Goal: Task Accomplishment & Management: Use online tool/utility

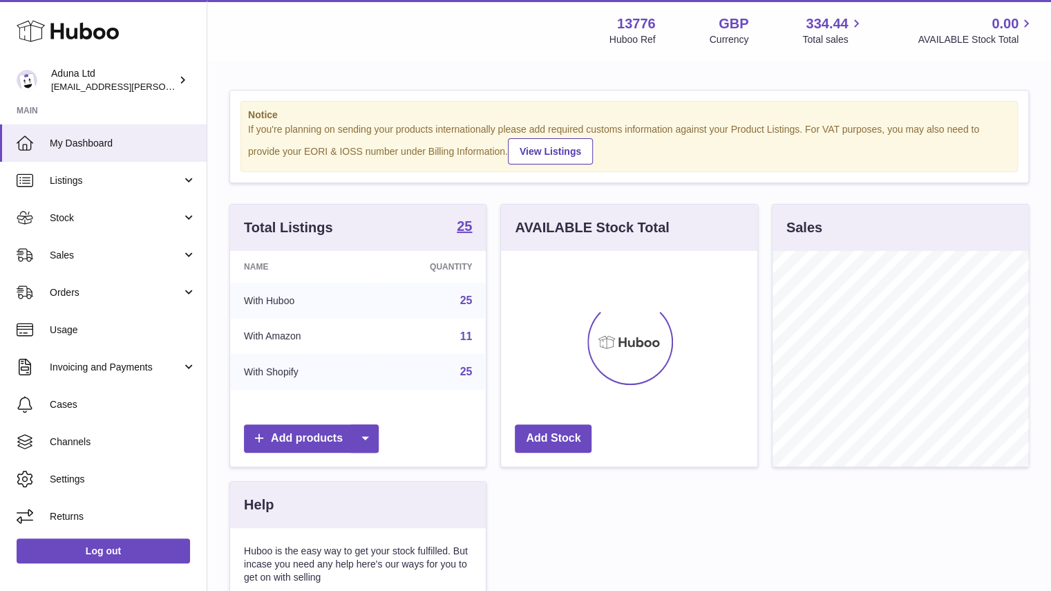
scroll to position [216, 256]
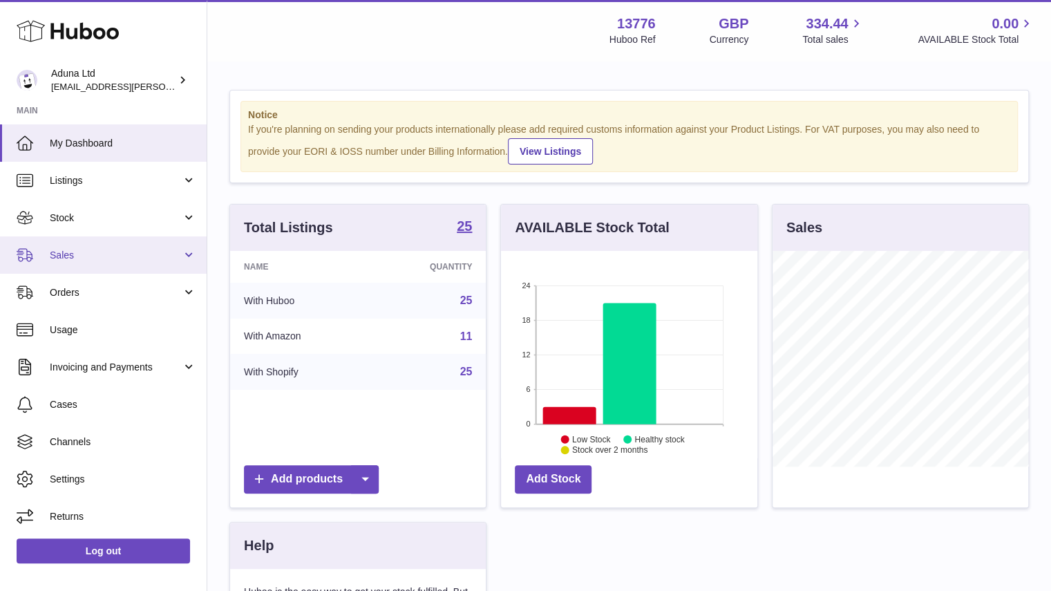
click at [159, 256] on span "Sales" at bounding box center [116, 255] width 132 height 13
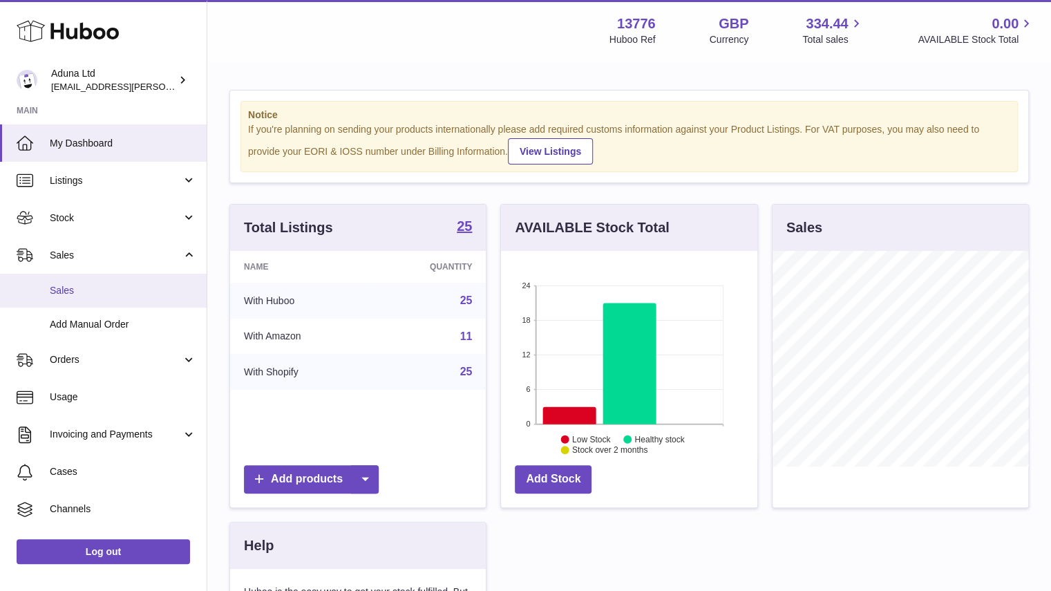
click at [140, 297] on span "Sales" at bounding box center [123, 290] width 147 height 13
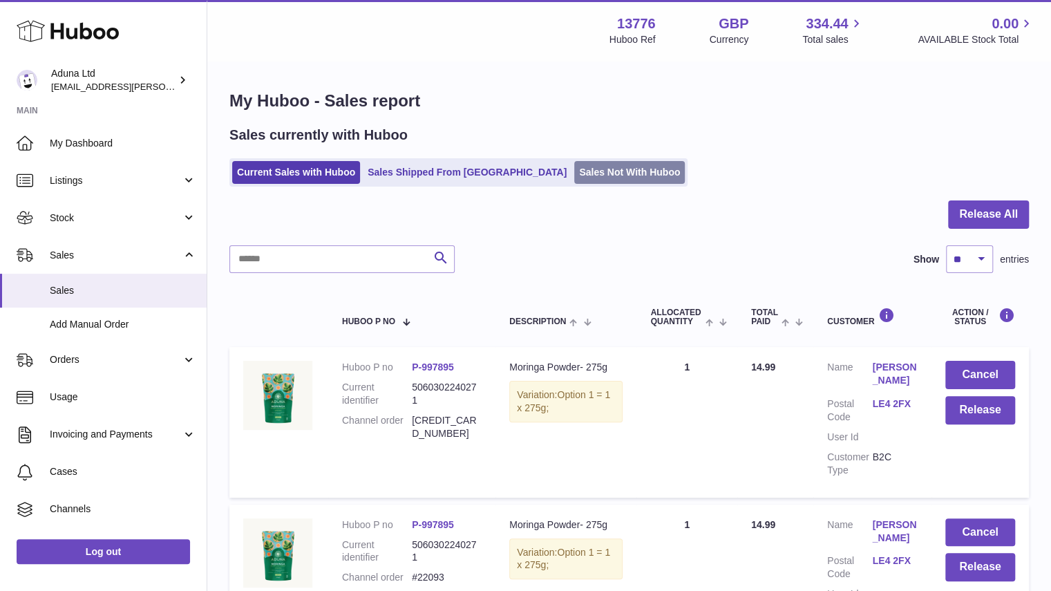
click at [574, 178] on link "Sales Not With Huboo" at bounding box center [629, 172] width 111 height 23
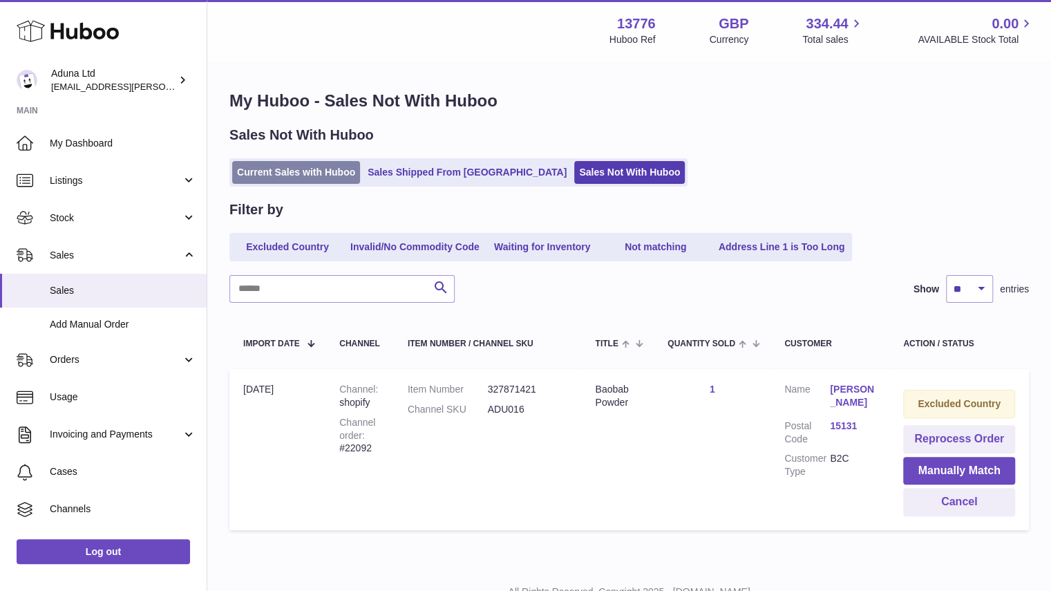
click at [298, 170] on link "Current Sales with Huboo" at bounding box center [296, 172] width 128 height 23
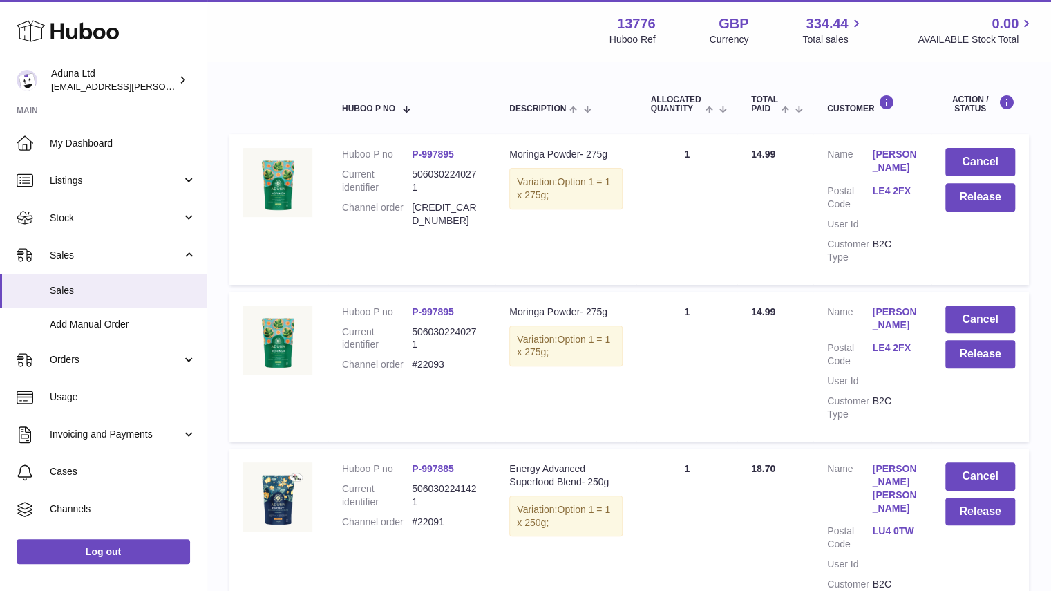
scroll to position [261, 0]
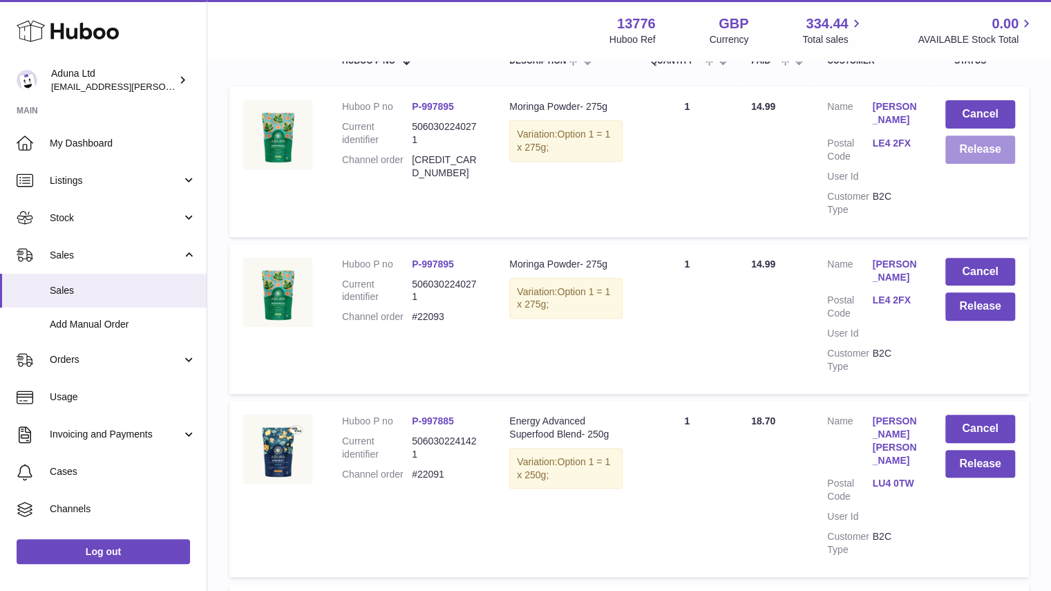
click at [959, 157] on button "Release" at bounding box center [980, 149] width 70 height 28
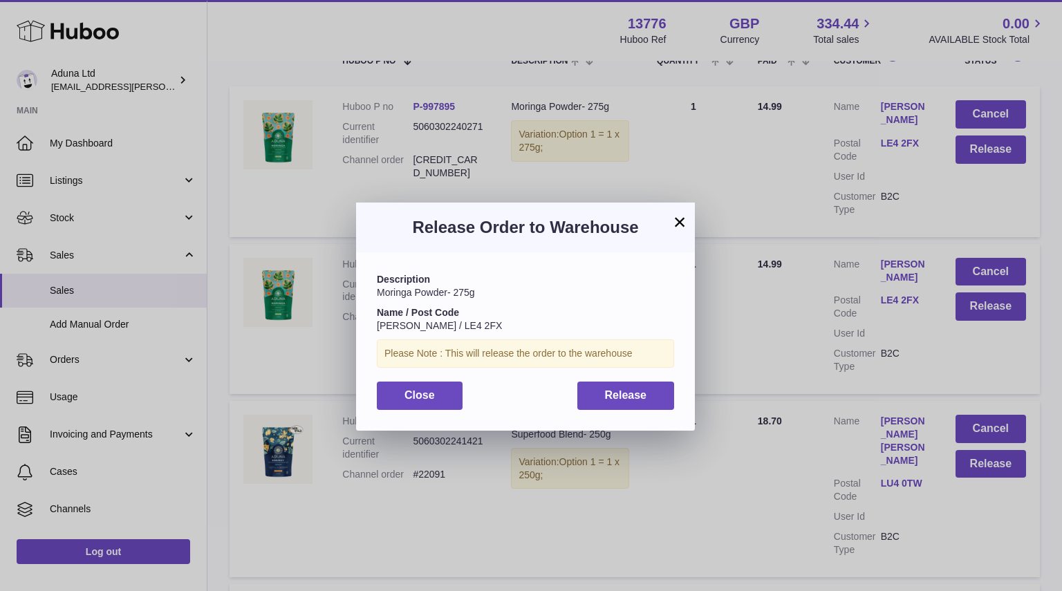
click at [683, 223] on button "×" at bounding box center [679, 222] width 17 height 17
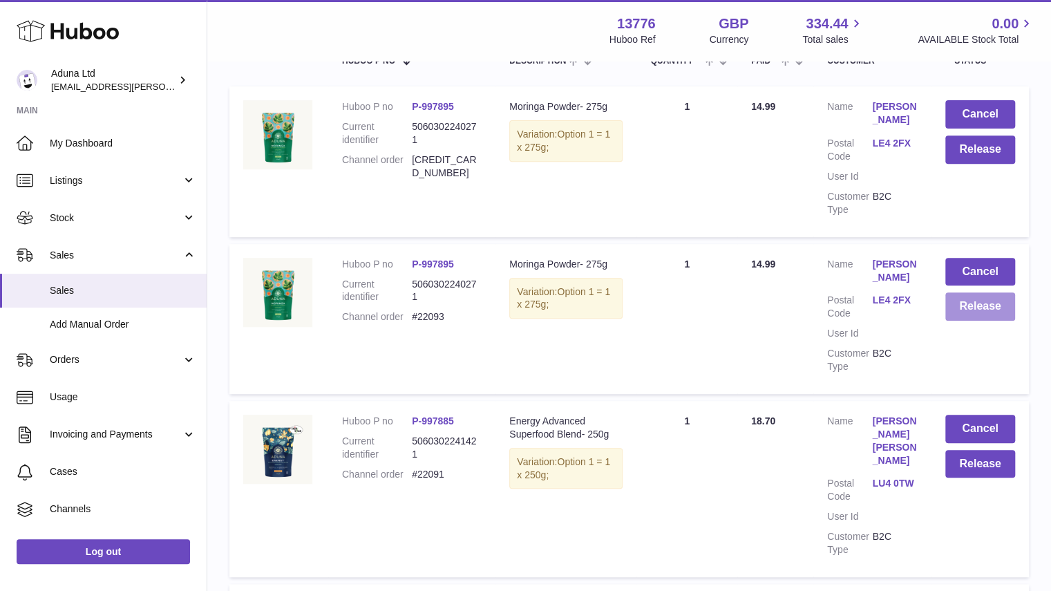
click at [977, 310] on button "Release" at bounding box center [980, 306] width 70 height 28
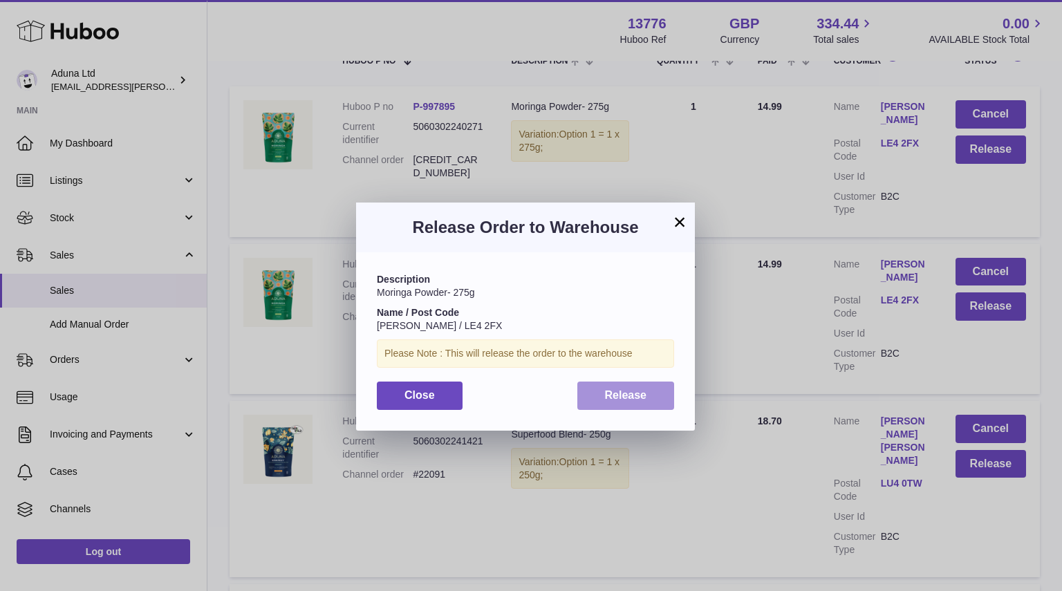
click at [651, 394] on button "Release" at bounding box center [625, 396] width 97 height 28
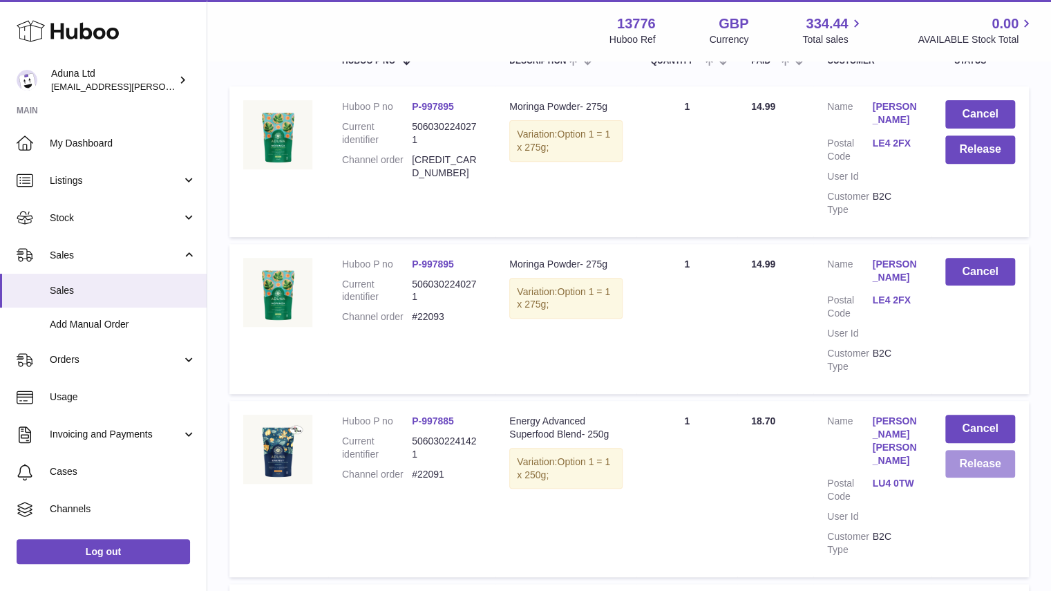
click at [977, 460] on button "Release" at bounding box center [980, 464] width 70 height 28
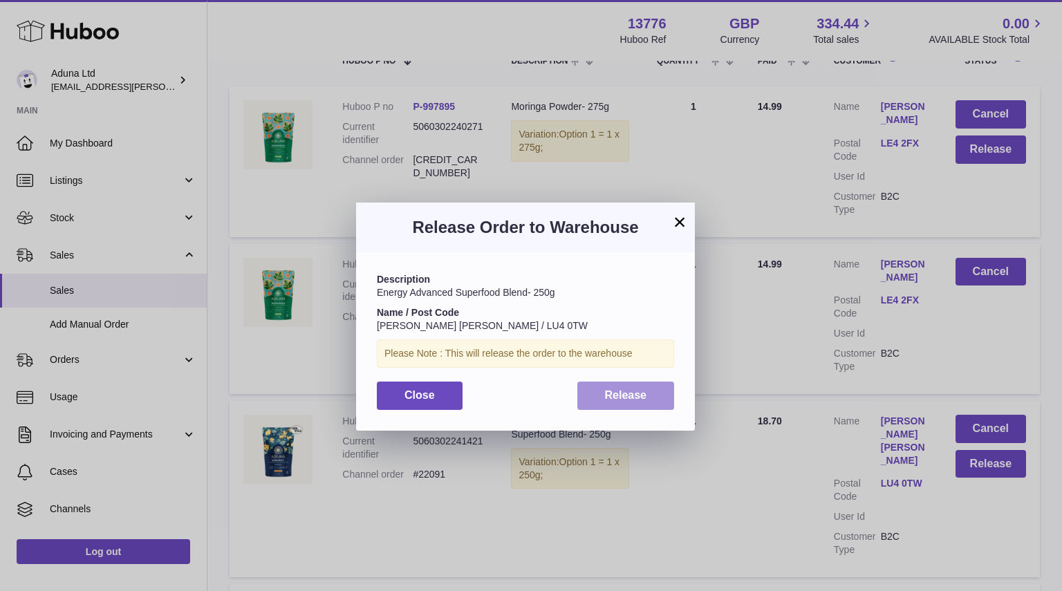
click at [631, 394] on span "Release" at bounding box center [626, 395] width 42 height 12
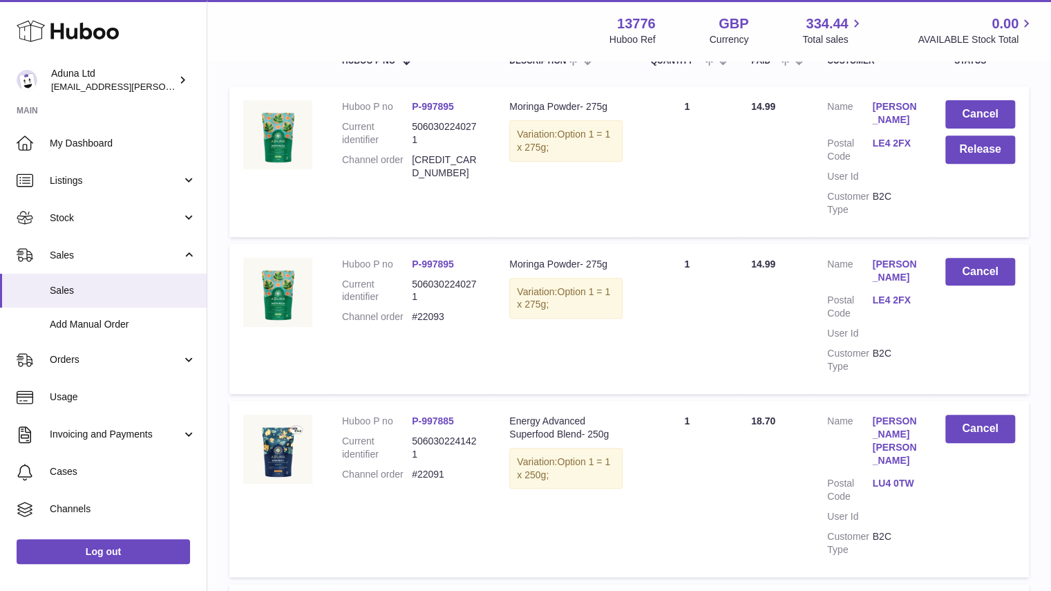
scroll to position [778, 0]
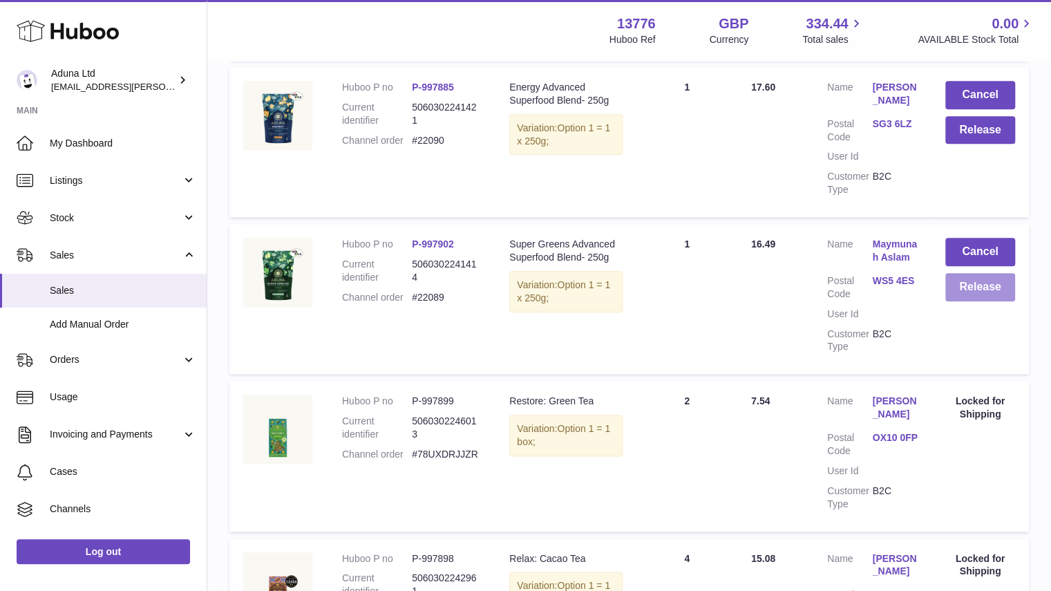
click at [967, 298] on button "Release" at bounding box center [980, 287] width 70 height 28
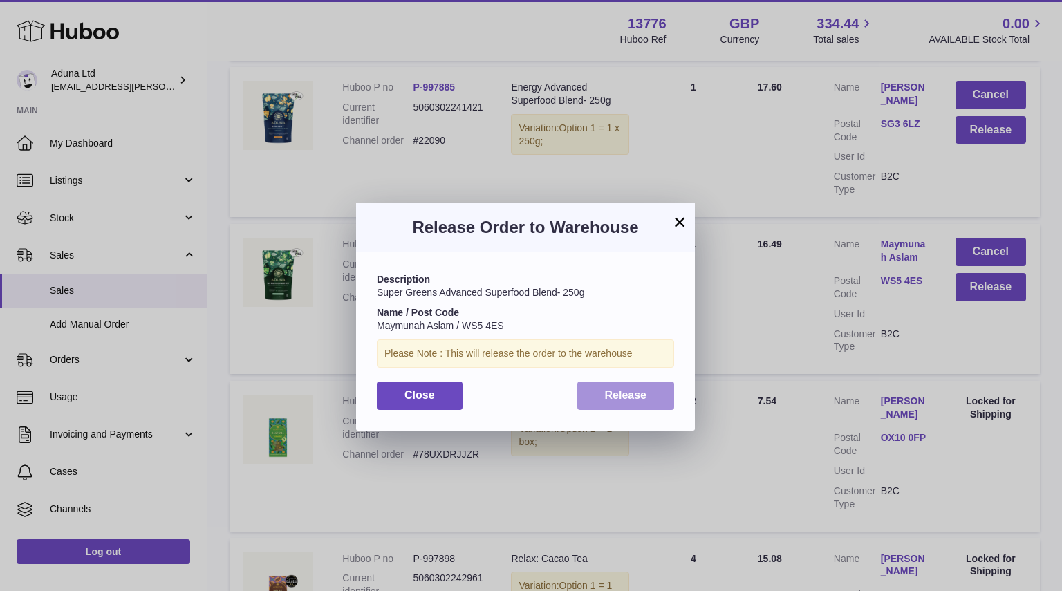
click at [654, 396] on button "Release" at bounding box center [625, 396] width 97 height 28
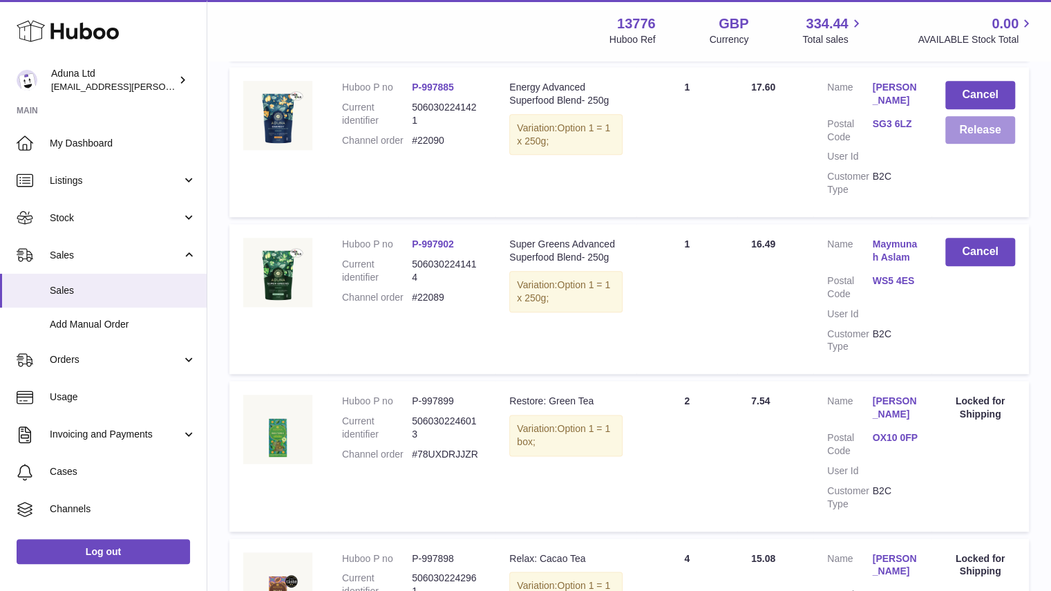
click at [994, 126] on button "Release" at bounding box center [980, 130] width 70 height 28
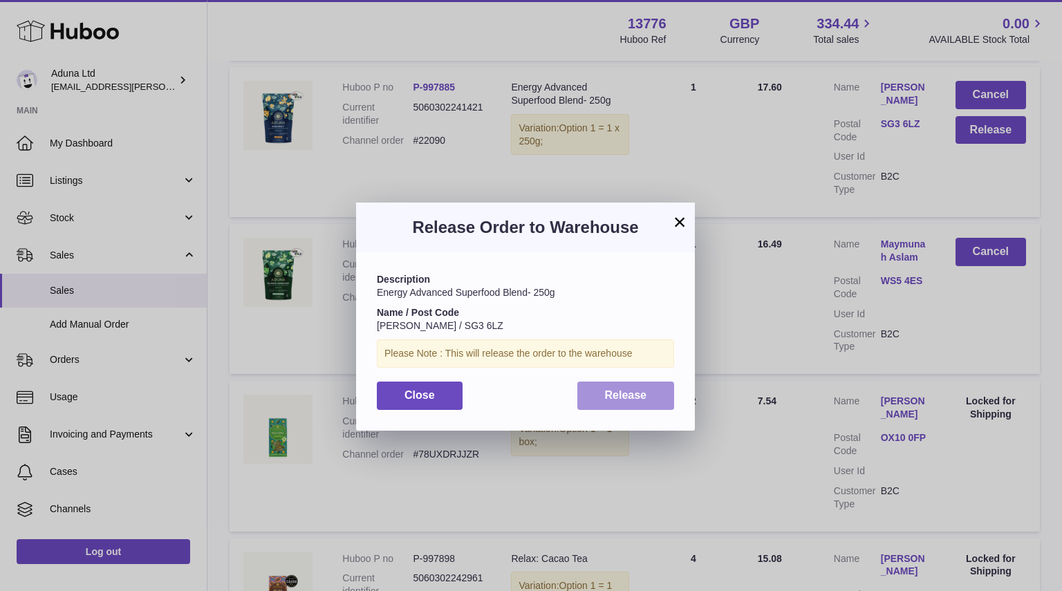
click at [643, 402] on button "Release" at bounding box center [625, 396] width 97 height 28
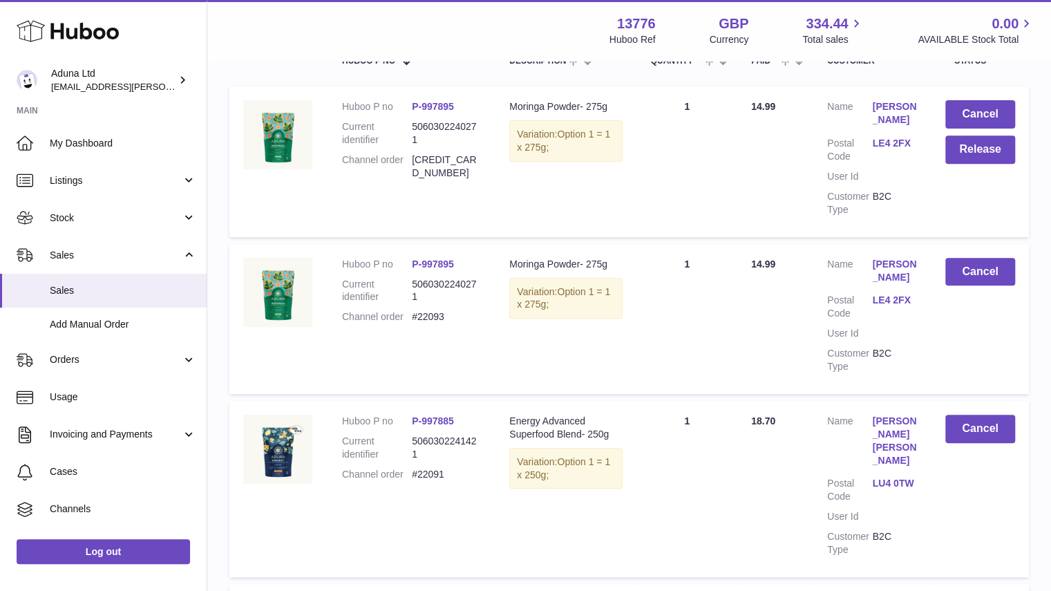
scroll to position [62, 0]
